Goal: Information Seeking & Learning: Learn about a topic

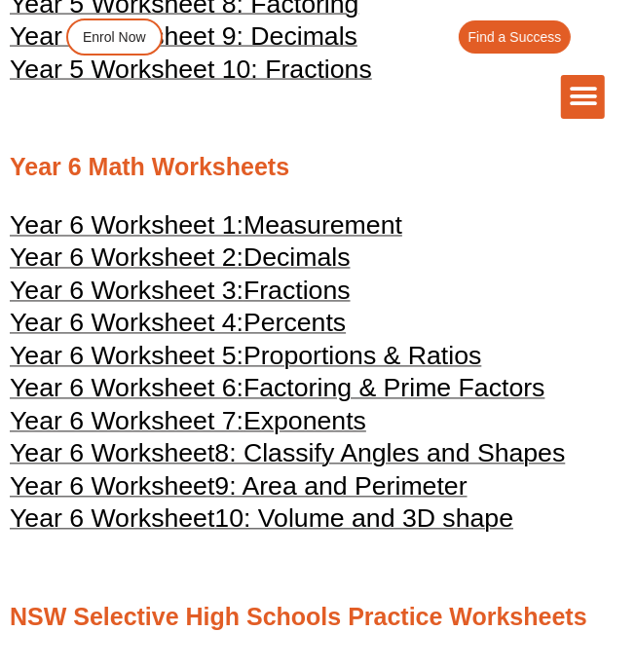
scroll to position [3158, 0]
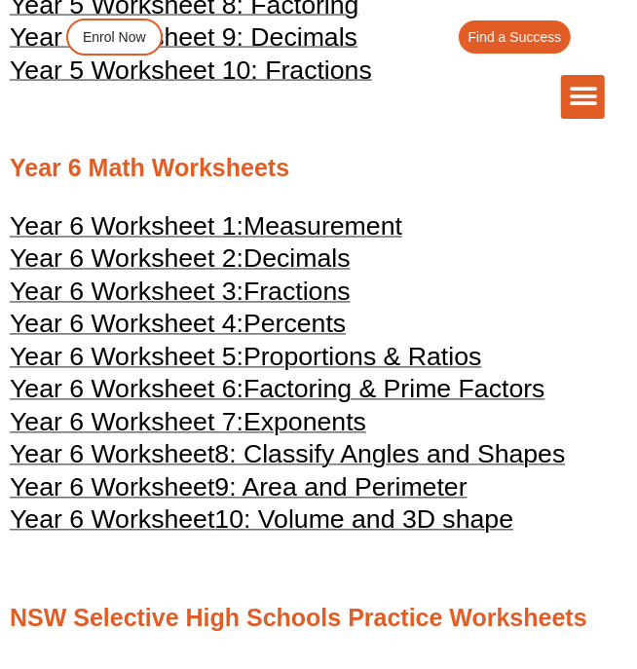
click at [579, 107] on icon "Menu Toggle" at bounding box center [583, 96] width 29 height 29
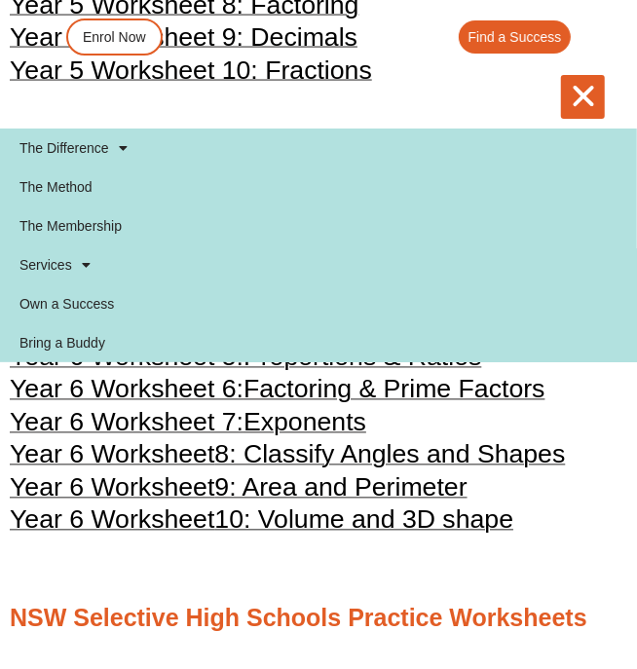
click at [587, 90] on icon "Menu Toggle" at bounding box center [583, 96] width 29 height 29
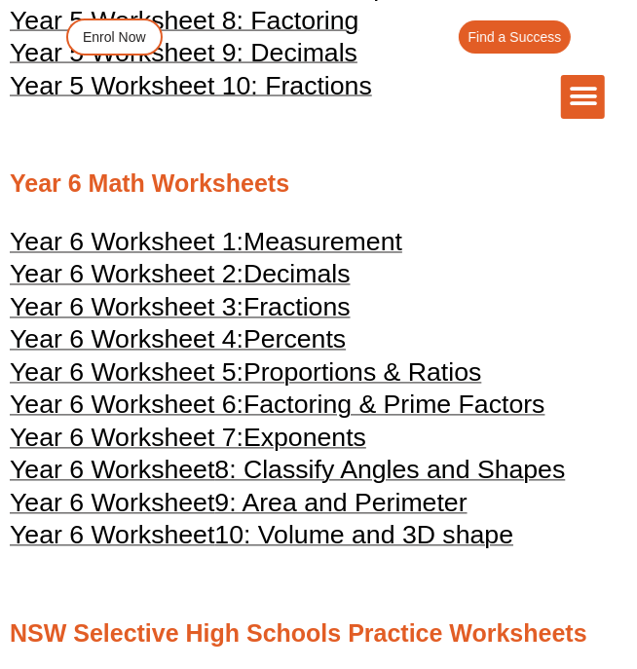
scroll to position [3146, 0]
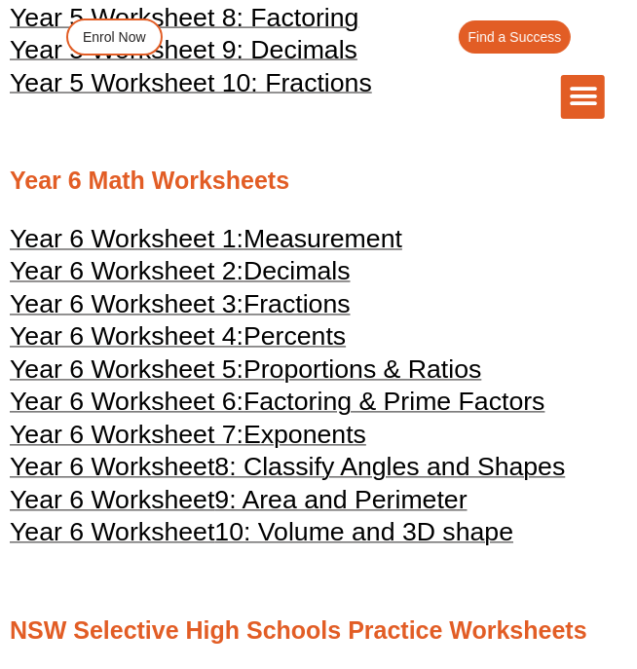
click at [216, 165] on h2 "Year 6 Math Worksheets" at bounding box center [319, 181] width 618 height 32
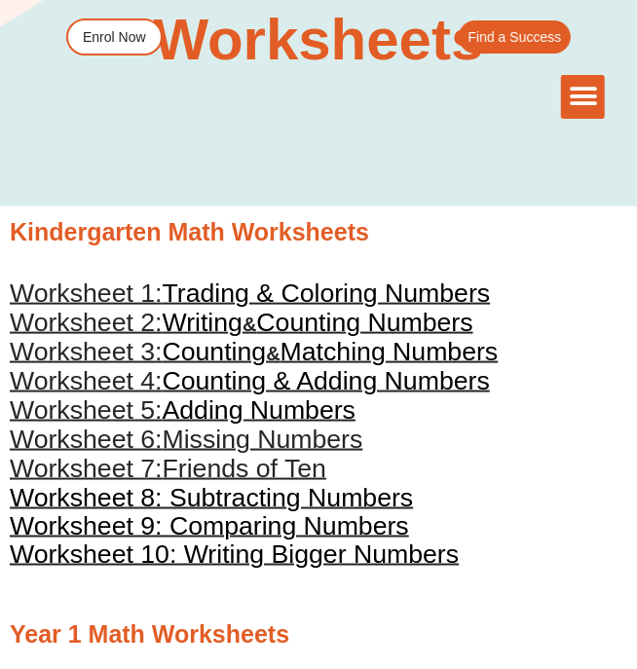
scroll to position [0, 0]
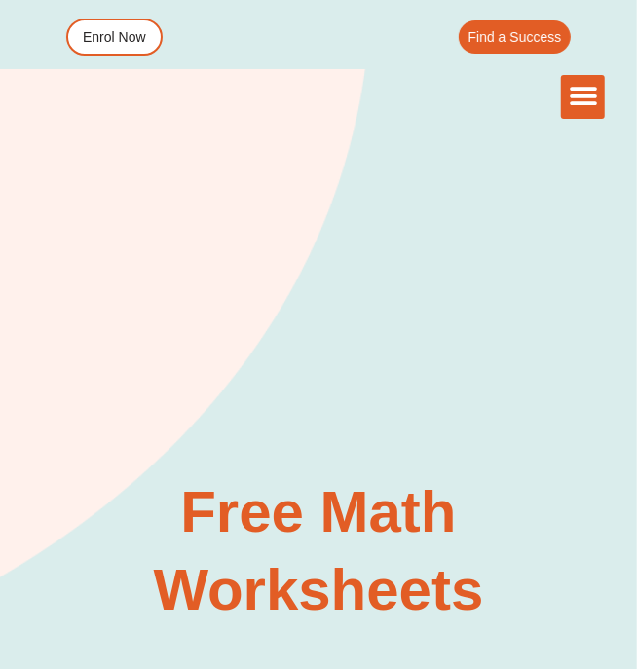
click at [580, 98] on icon "Menu Toggle" at bounding box center [583, 96] width 29 height 29
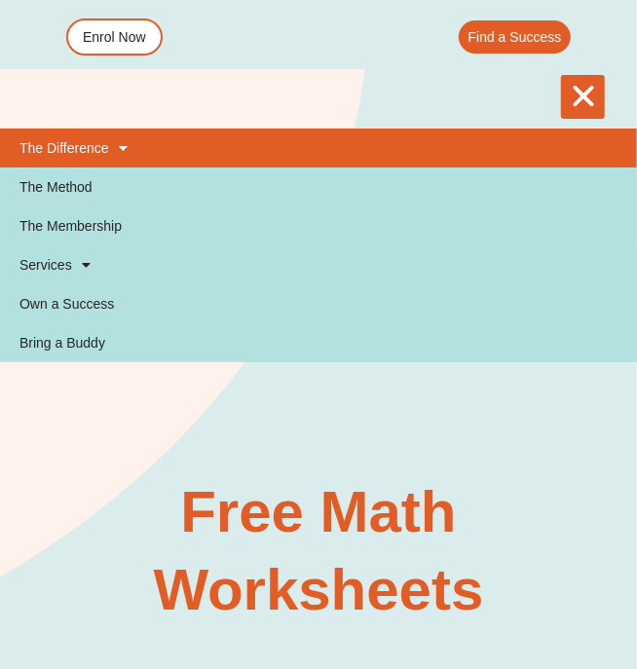
click at [114, 138] on span at bounding box center [118, 148] width 19 height 33
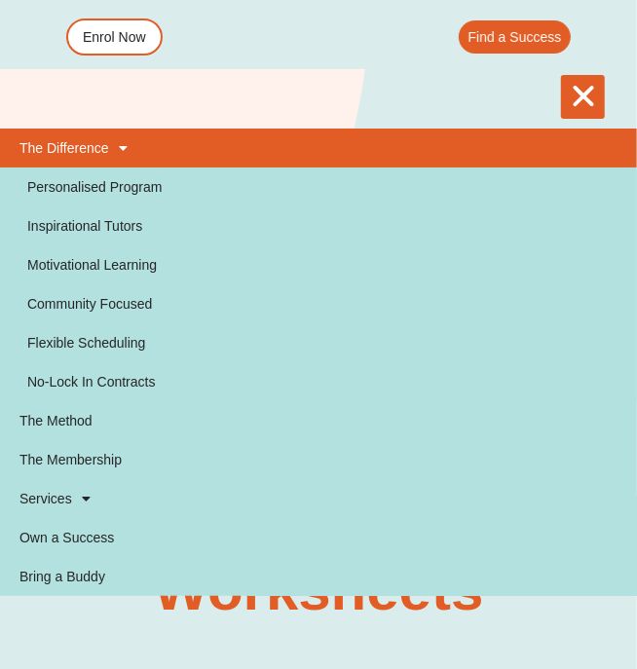
click at [142, 133] on link "The Difference" at bounding box center [318, 148] width 637 height 39
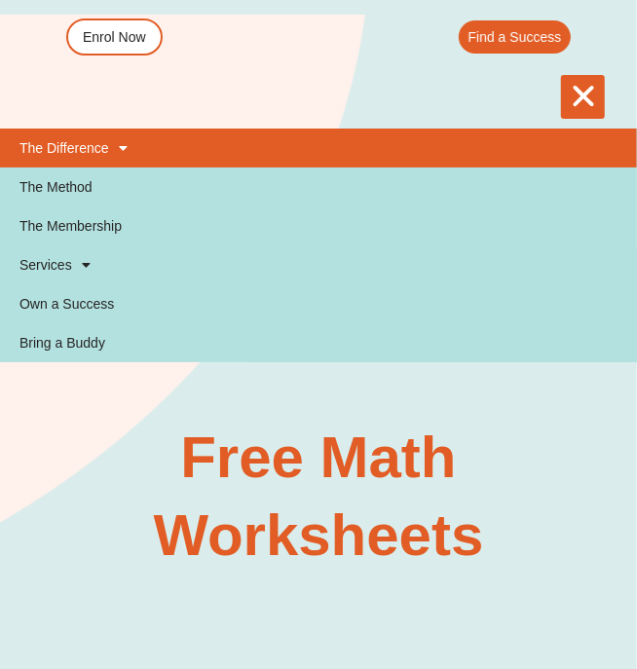
scroll to position [62, 0]
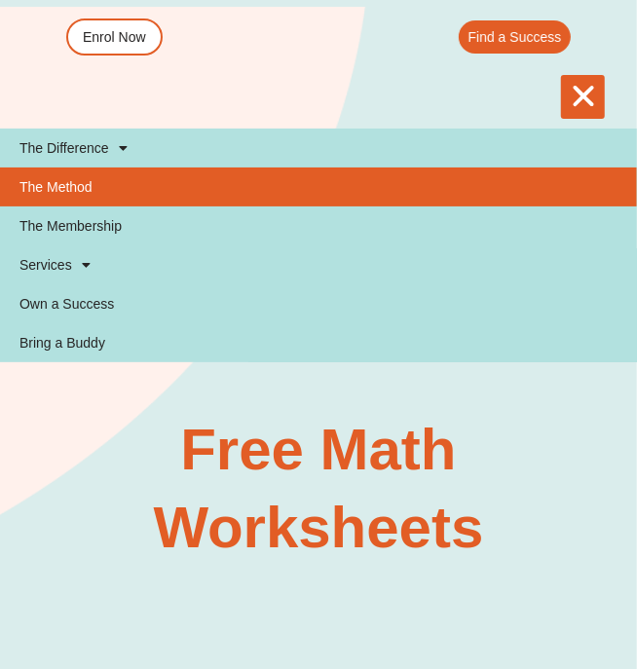
click at [118, 188] on link "The Method" at bounding box center [318, 187] width 637 height 39
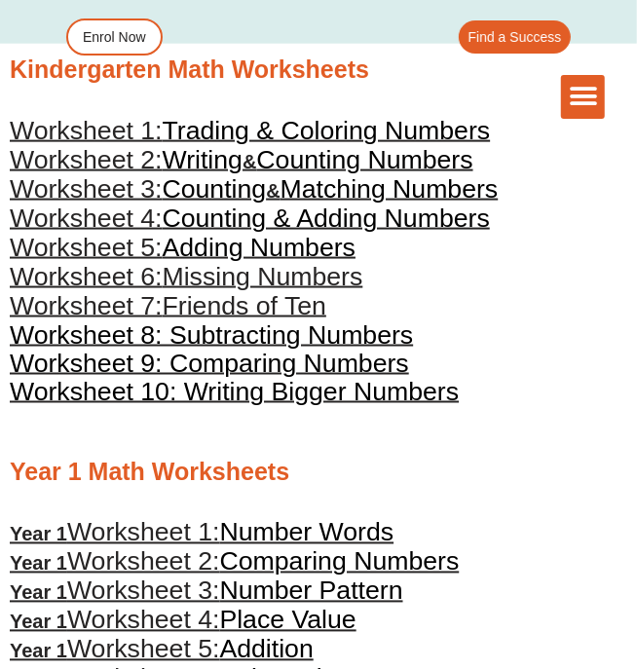
scroll to position [752, 0]
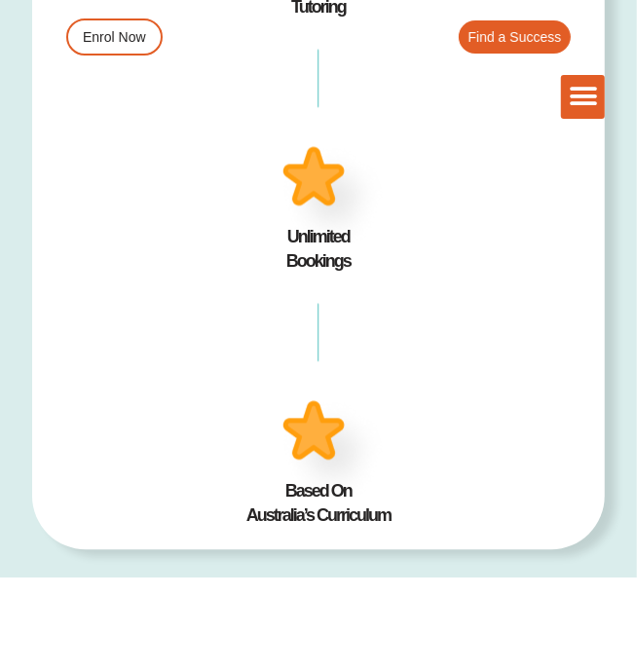
scroll to position [1146, 0]
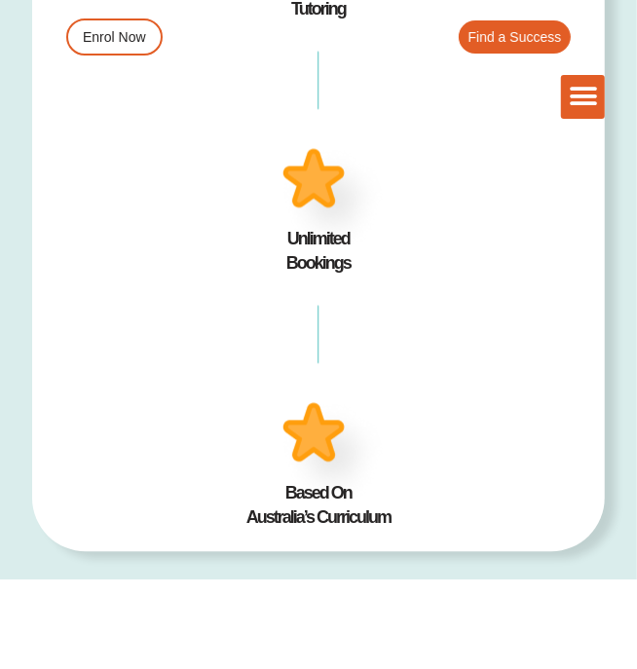
click at [598, 92] on div "Menu Toggle" at bounding box center [583, 97] width 44 height 44
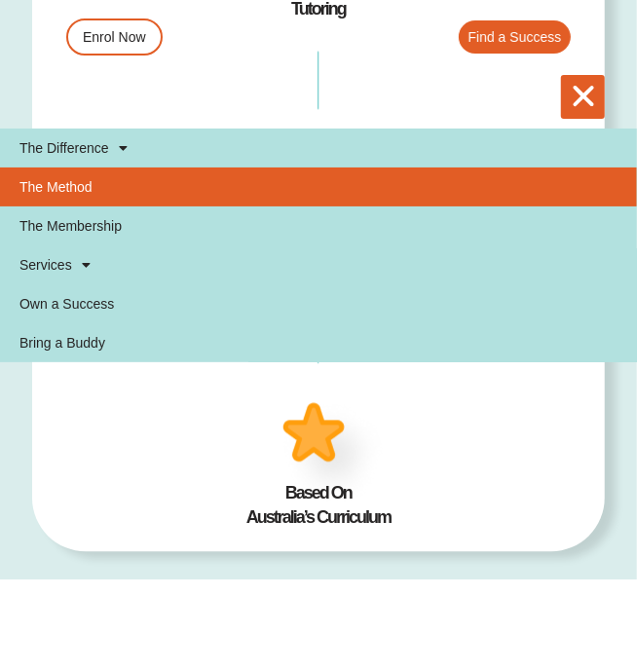
click at [573, 100] on icon "Menu Toggle" at bounding box center [583, 96] width 29 height 29
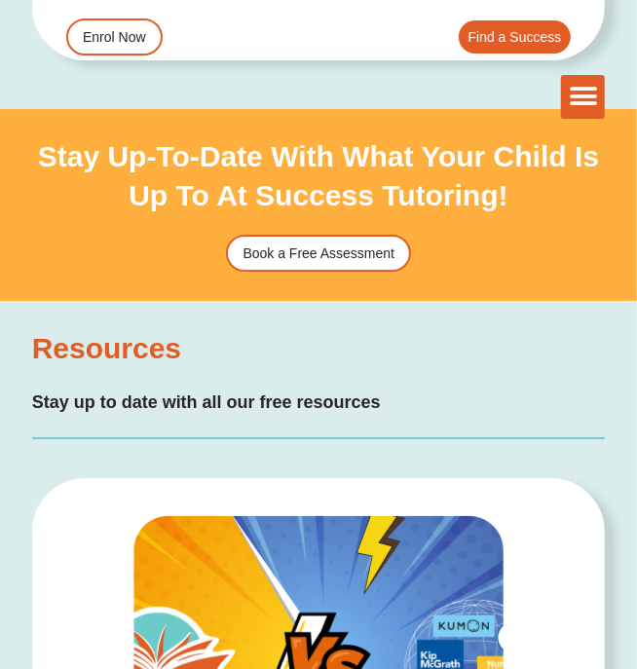
scroll to position [6083, 0]
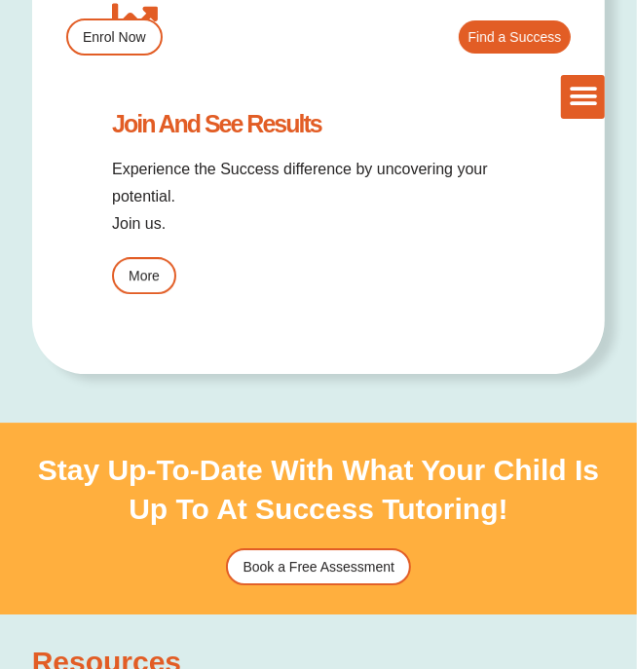
click at [582, 76] on div "Menu Toggle" at bounding box center [583, 97] width 44 height 44
